Goal: Check status: Check status

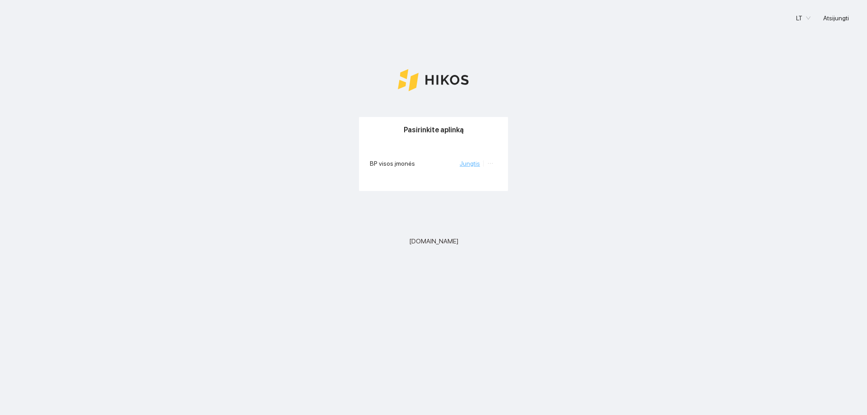
click at [467, 167] on li "Jungtis" at bounding box center [472, 163] width 24 height 10
click at [476, 165] on link "Jungtis" at bounding box center [470, 163] width 20 height 7
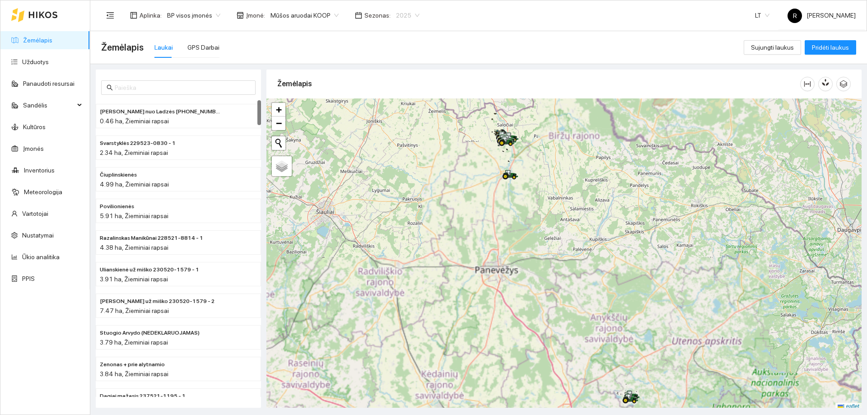
click at [407, 15] on span "2025" at bounding box center [407, 16] width 23 height 14
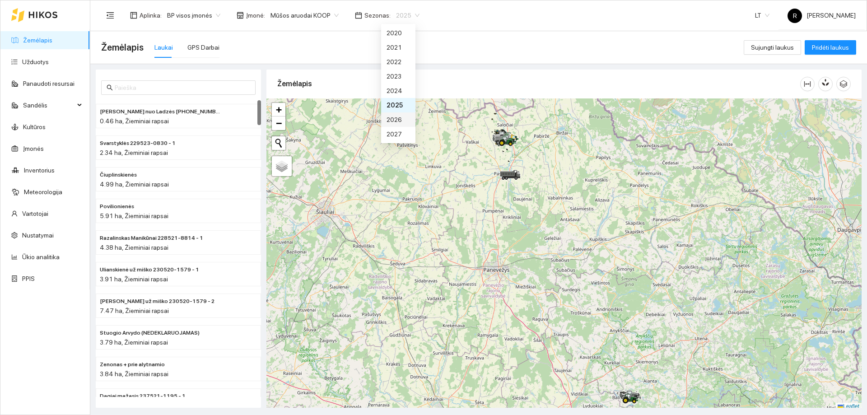
click at [391, 120] on div "2026" at bounding box center [397, 120] width 23 height 10
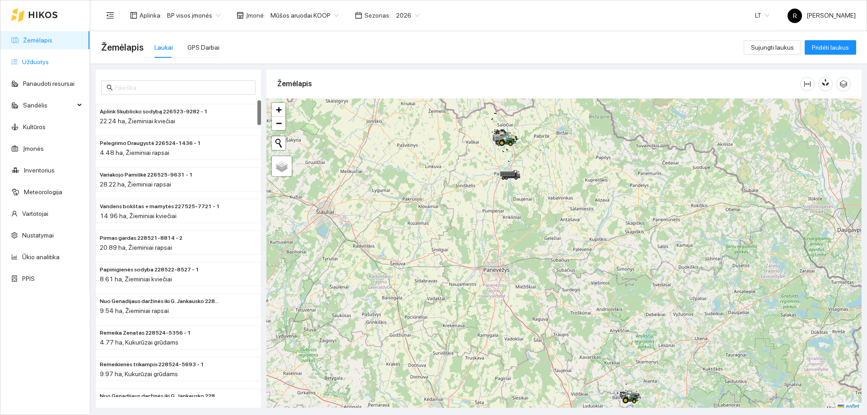
click at [37, 62] on link "Užduotys" at bounding box center [35, 61] width 27 height 7
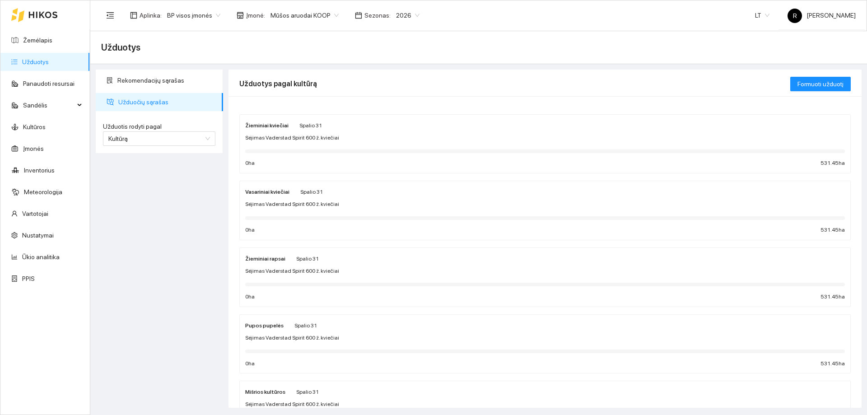
click at [282, 137] on span "Sėjimas Vaderstad Spirit 600 ž. kviečiai" at bounding box center [292, 138] width 94 height 9
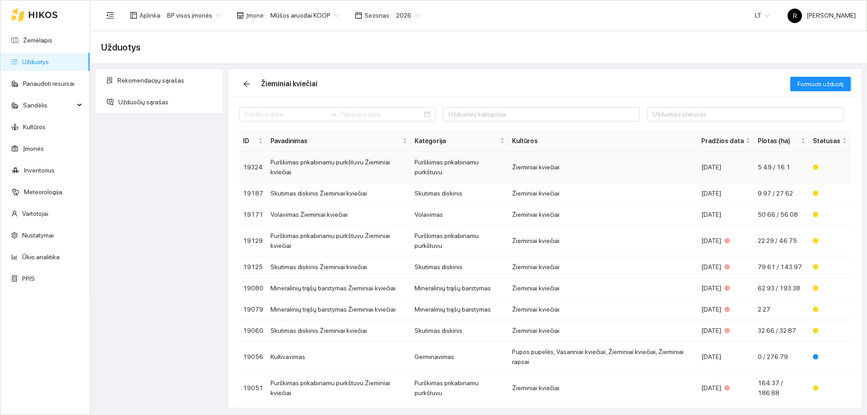
click at [530, 160] on td "Žieminiai kviečiai" at bounding box center [602, 167] width 189 height 31
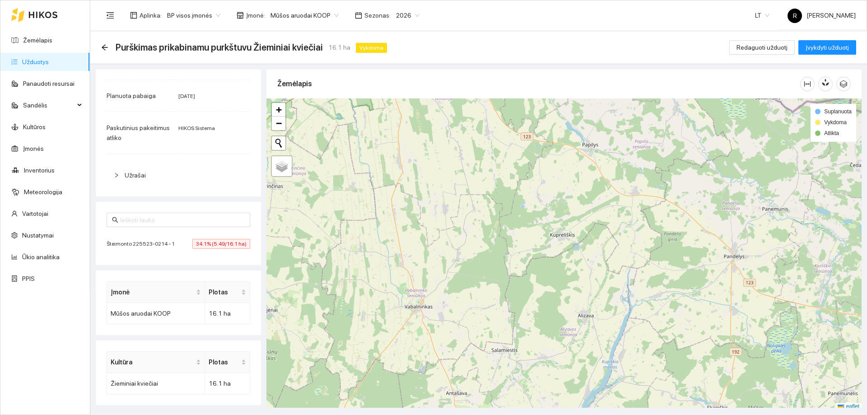
scroll to position [3, 0]
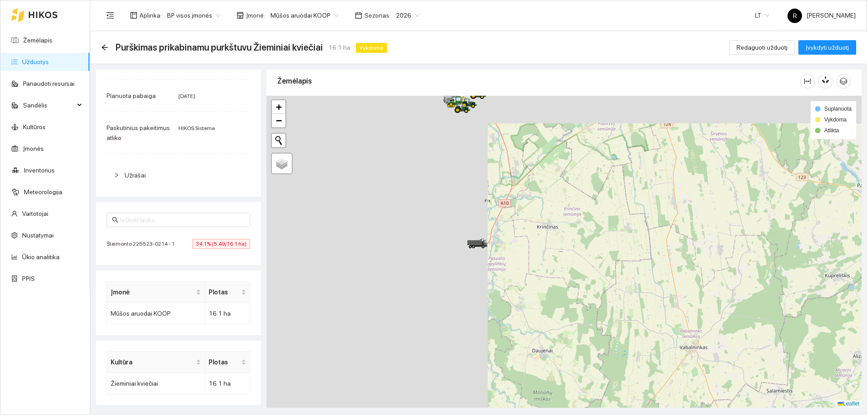
drag, startPoint x: 629, startPoint y: 251, endPoint x: 705, endPoint y: 261, distance: 76.4
click at [705, 261] on div at bounding box center [563, 252] width 595 height 312
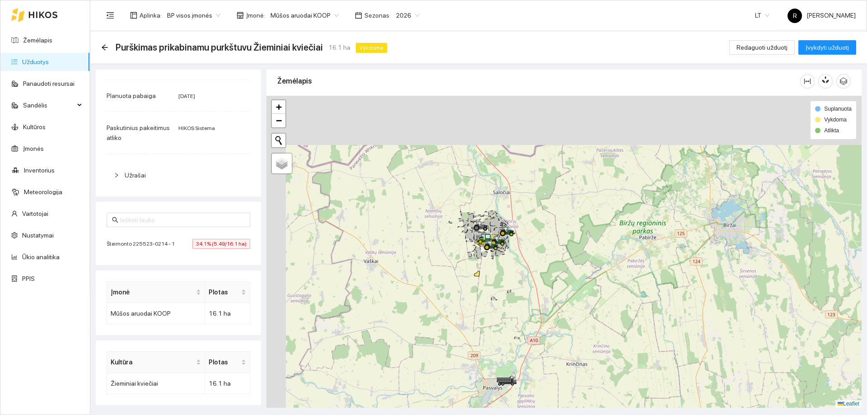
drag, startPoint x: 448, startPoint y: 182, endPoint x: 479, endPoint y: 317, distance: 139.2
click at [478, 321] on div at bounding box center [563, 252] width 595 height 312
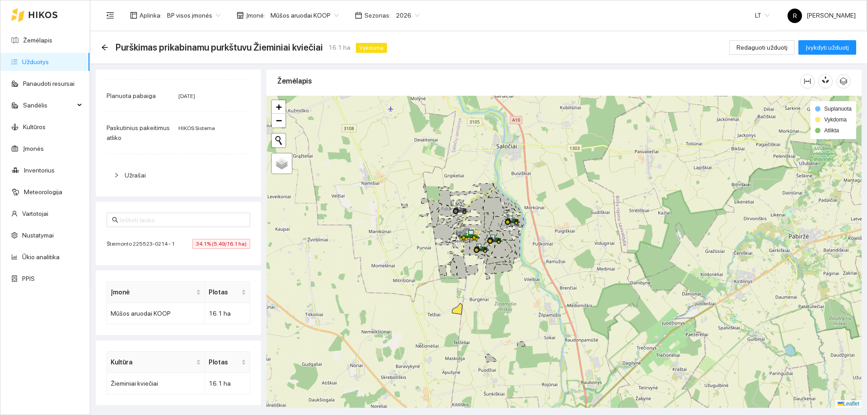
click at [462, 303] on div at bounding box center [563, 252] width 595 height 312
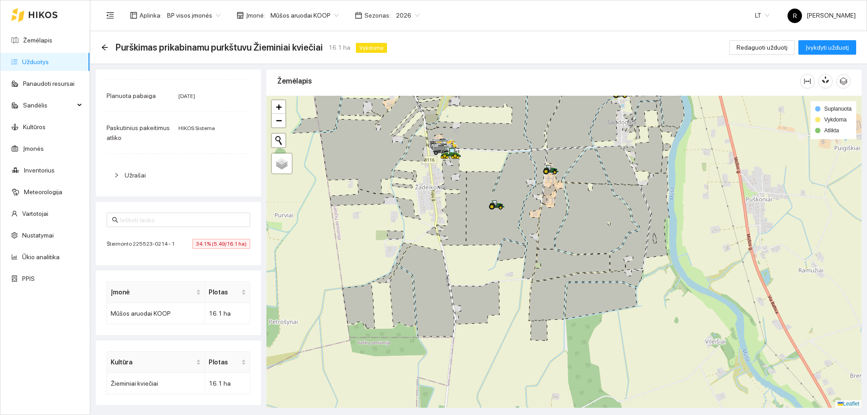
click at [443, 245] on div at bounding box center [563, 252] width 595 height 312
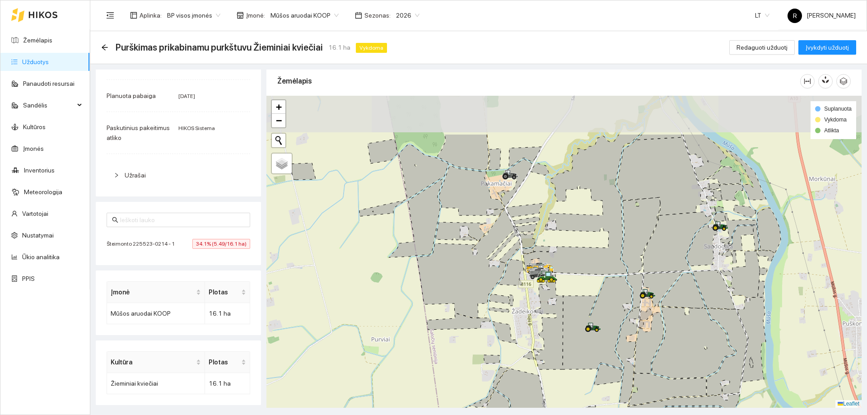
drag, startPoint x: 537, startPoint y: 172, endPoint x: 518, endPoint y: 232, distance: 63.0
click at [524, 238] on icon at bounding box center [527, 240] width 17 height 14
